Goal: Navigation & Orientation: Find specific page/section

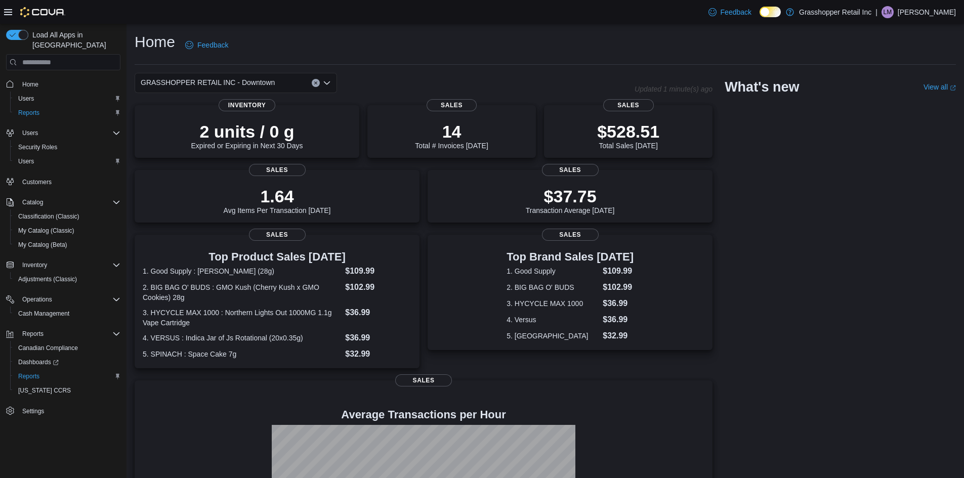
click at [324, 84] on icon "Open list of options" at bounding box center [327, 83] width 8 height 8
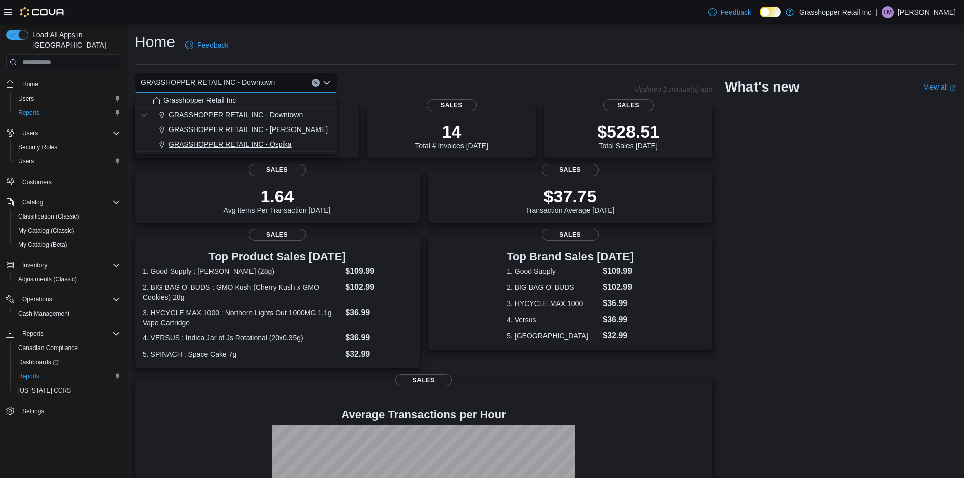
click at [275, 144] on span "GRASSHOPPER RETAIL INC - Ospika" at bounding box center [230, 144] width 123 height 10
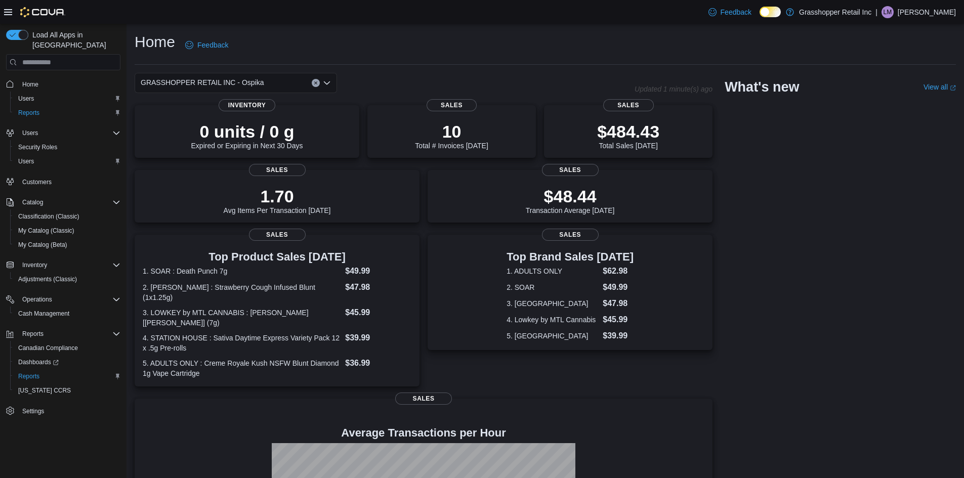
click at [329, 81] on icon "Open list of options" at bounding box center [327, 83] width 8 height 8
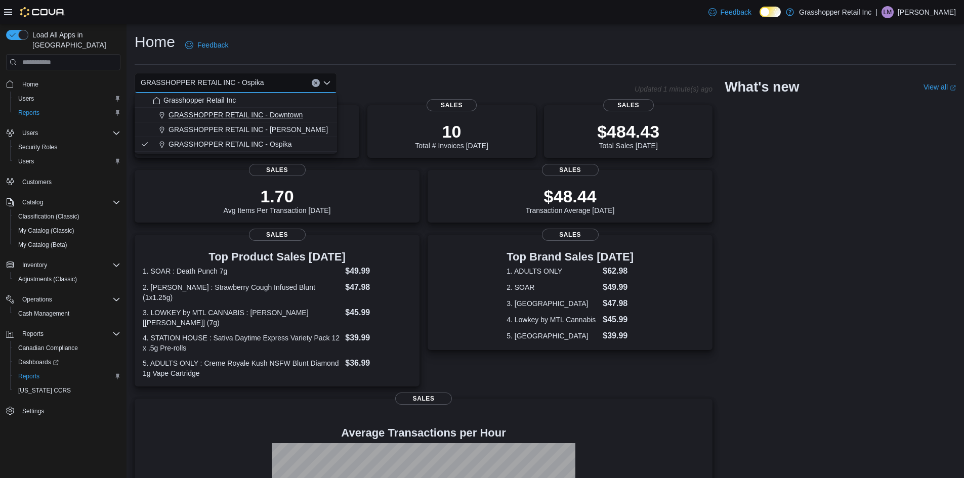
click at [288, 117] on span "GRASSHOPPER RETAIL INC - Downtown" at bounding box center [236, 115] width 134 height 10
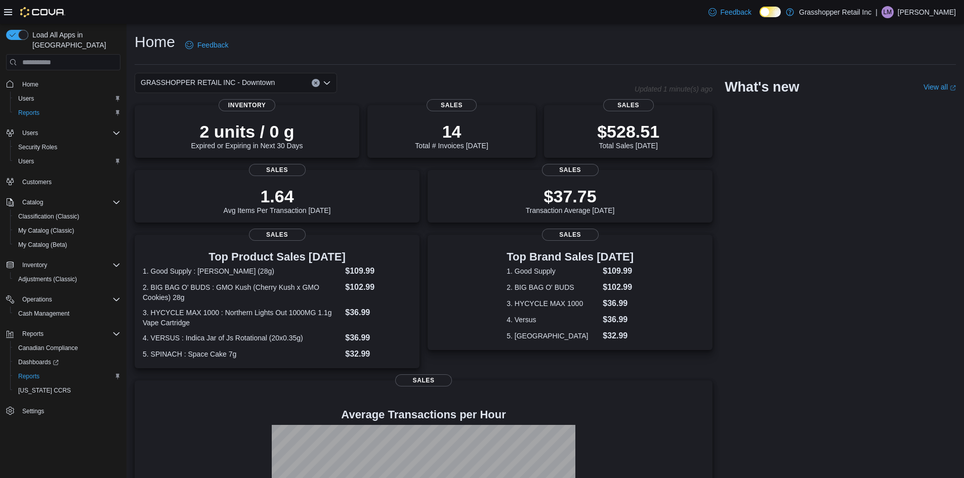
click at [328, 85] on icon "Open list of options" at bounding box center [327, 83] width 8 height 8
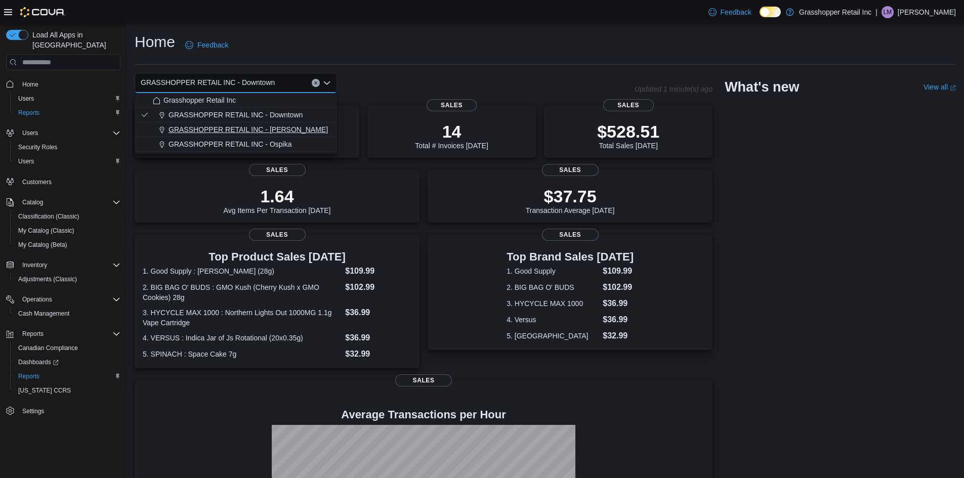
click at [287, 129] on div "GRASSHOPPER RETAIL INC - [PERSON_NAME]" at bounding box center [242, 129] width 178 height 10
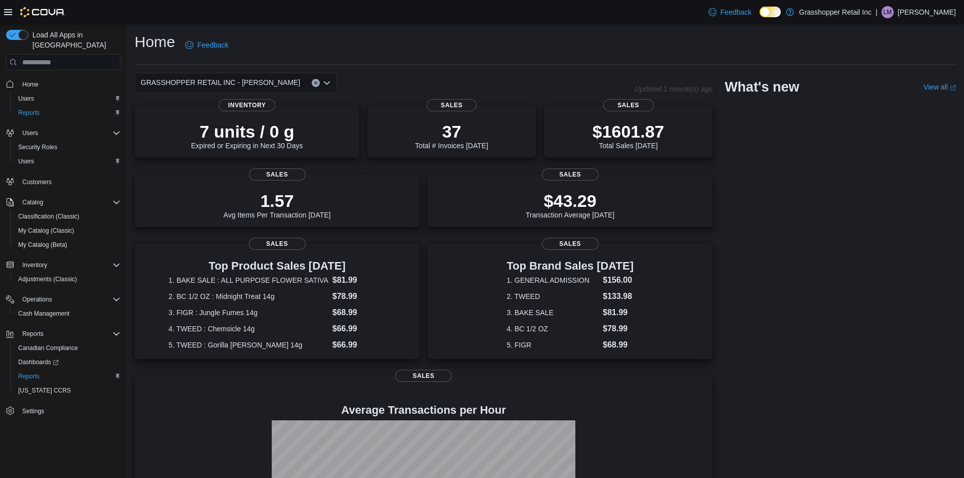
click at [328, 86] on icon "Open list of options" at bounding box center [327, 83] width 8 height 8
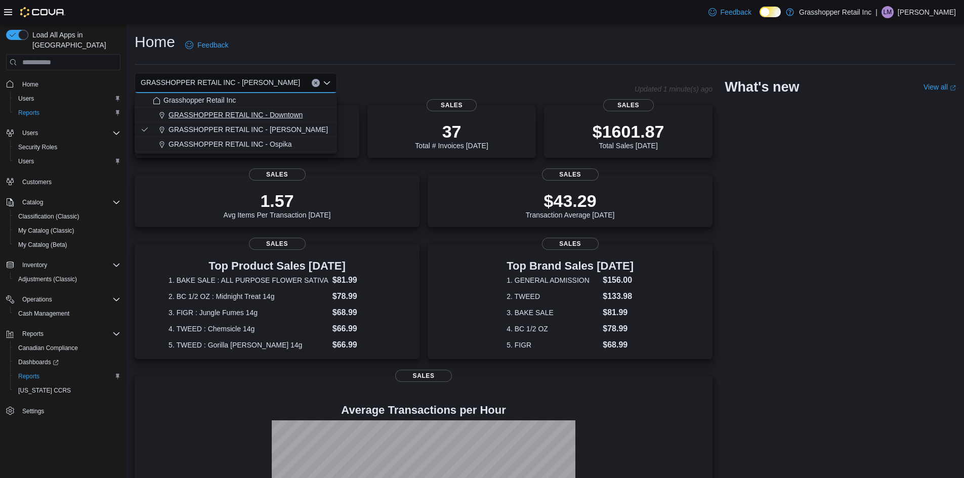
click at [296, 112] on span "GRASSHOPPER RETAIL INC - Downtown" at bounding box center [236, 115] width 134 height 10
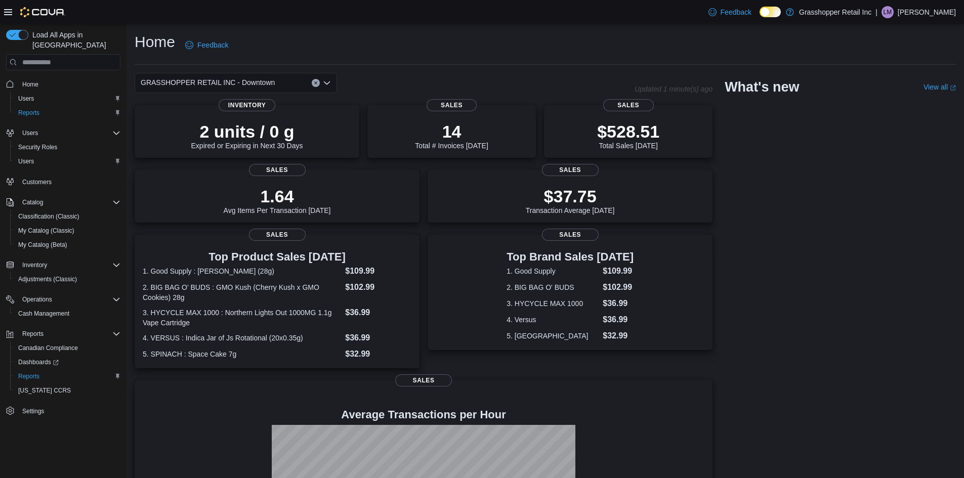
click at [329, 82] on icon "Open list of options" at bounding box center [327, 82] width 6 height 3
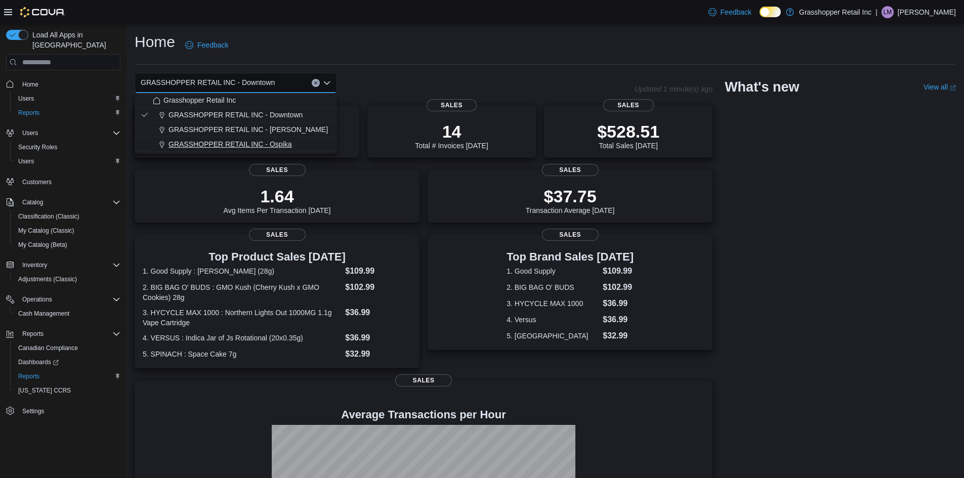
click at [266, 143] on span "GRASSHOPPER RETAIL INC - Ospika" at bounding box center [230, 144] width 123 height 10
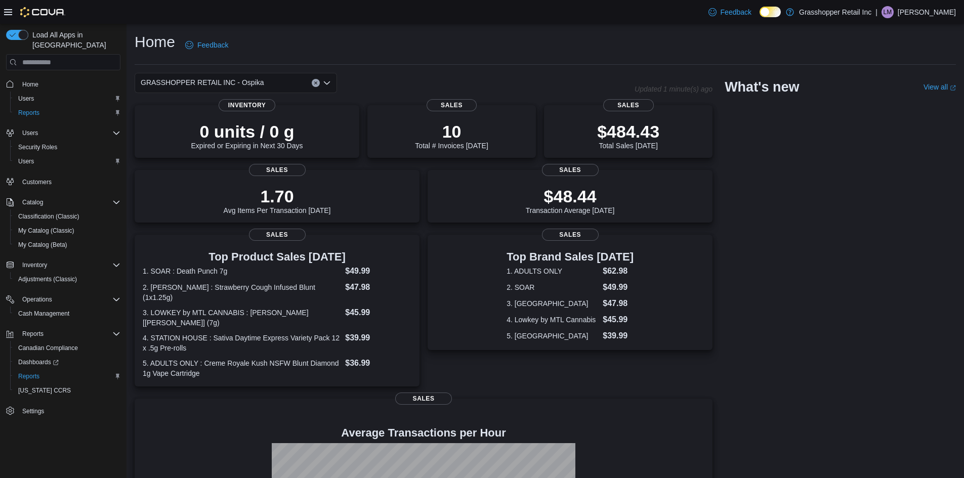
click at [331, 78] on div "GRASSHOPPER RETAIL INC - Ospika" at bounding box center [236, 83] width 202 height 20
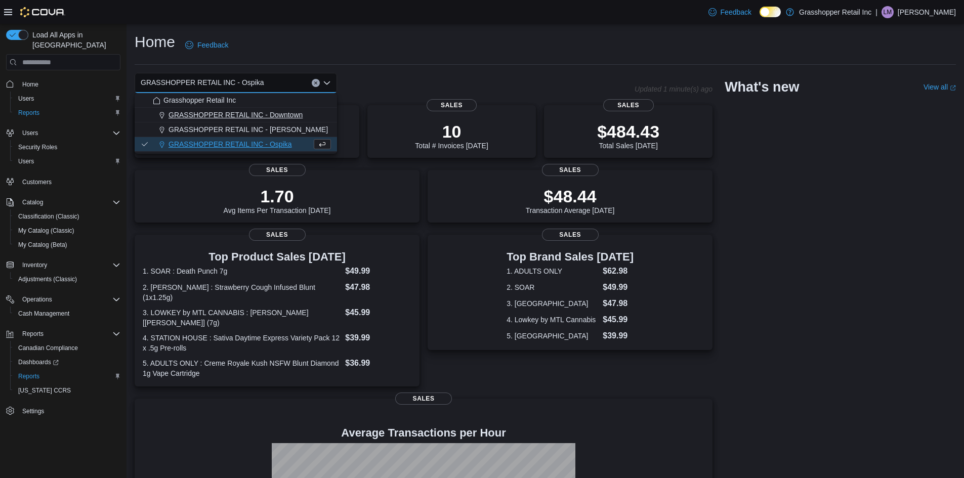
click at [300, 114] on span "GRASSHOPPER RETAIL INC - Downtown" at bounding box center [236, 115] width 134 height 10
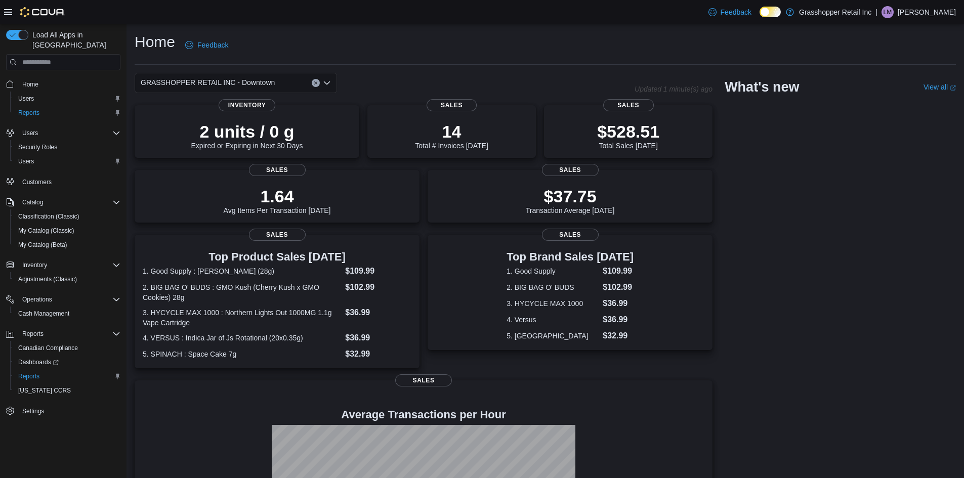
click at [323, 81] on icon "Open list of options" at bounding box center [327, 83] width 8 height 8
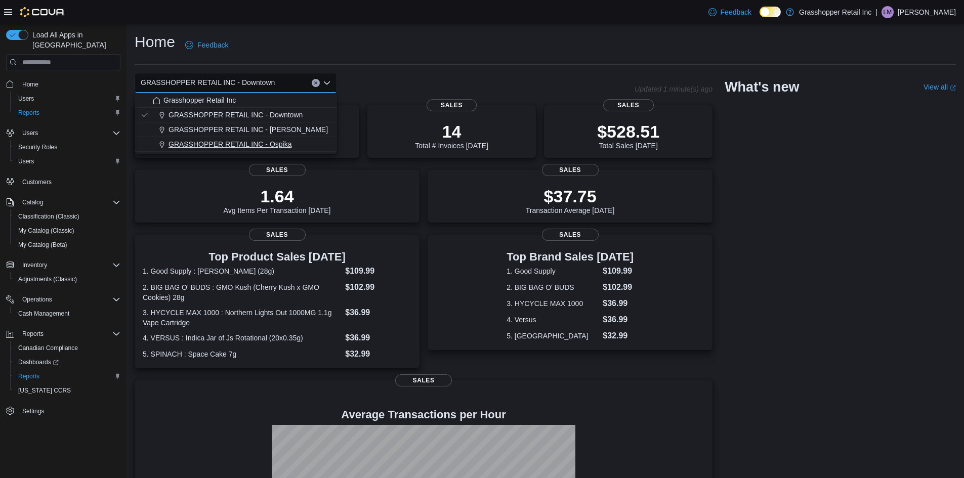
click at [286, 144] on span "GRASSHOPPER RETAIL INC - Ospika" at bounding box center [230, 144] width 123 height 10
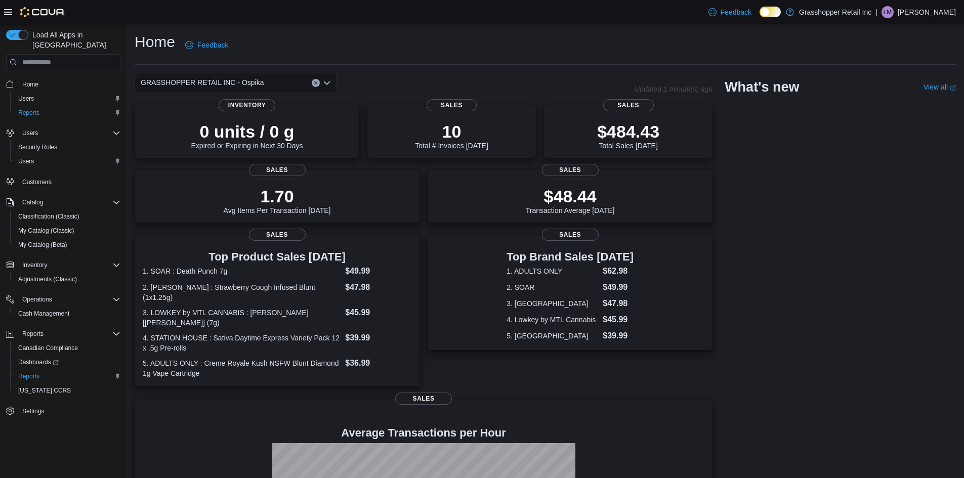
click at [327, 85] on icon "Open list of options" at bounding box center [327, 82] width 6 height 3
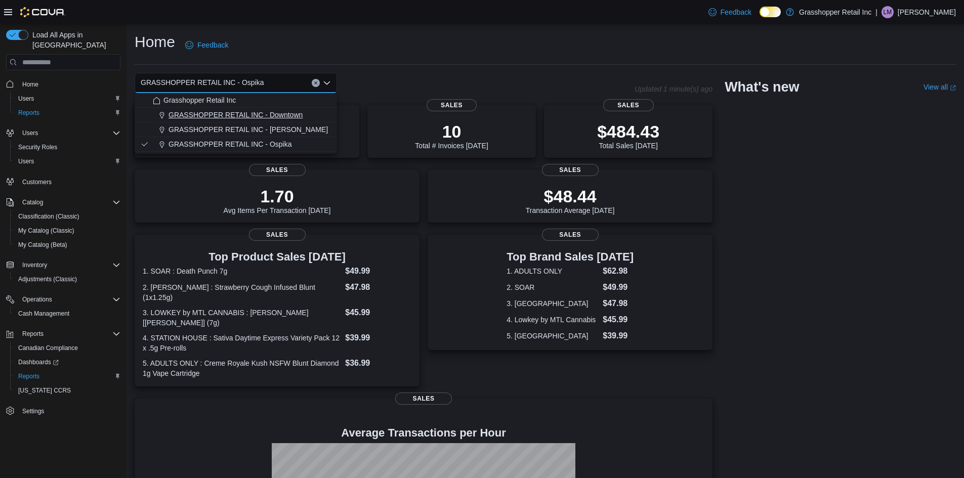
click at [298, 112] on span "GRASSHOPPER RETAIL INC - Downtown" at bounding box center [236, 115] width 134 height 10
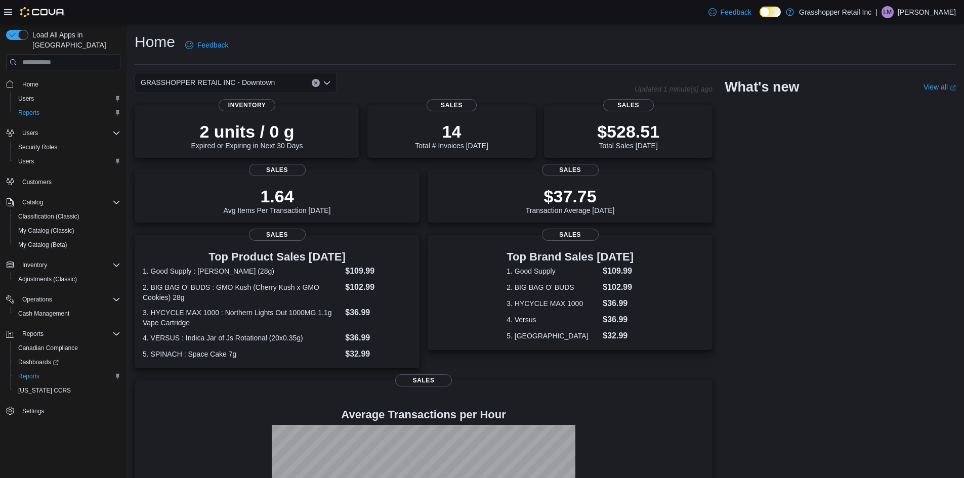
click at [410, 53] on div "Home Feedback" at bounding box center [545, 45] width 821 height 26
click at [31, 80] on span "Home" at bounding box center [30, 84] width 16 height 8
click at [398, 48] on div "Home Feedback" at bounding box center [545, 45] width 821 height 26
